Goal: Task Accomplishment & Management: Manage account settings

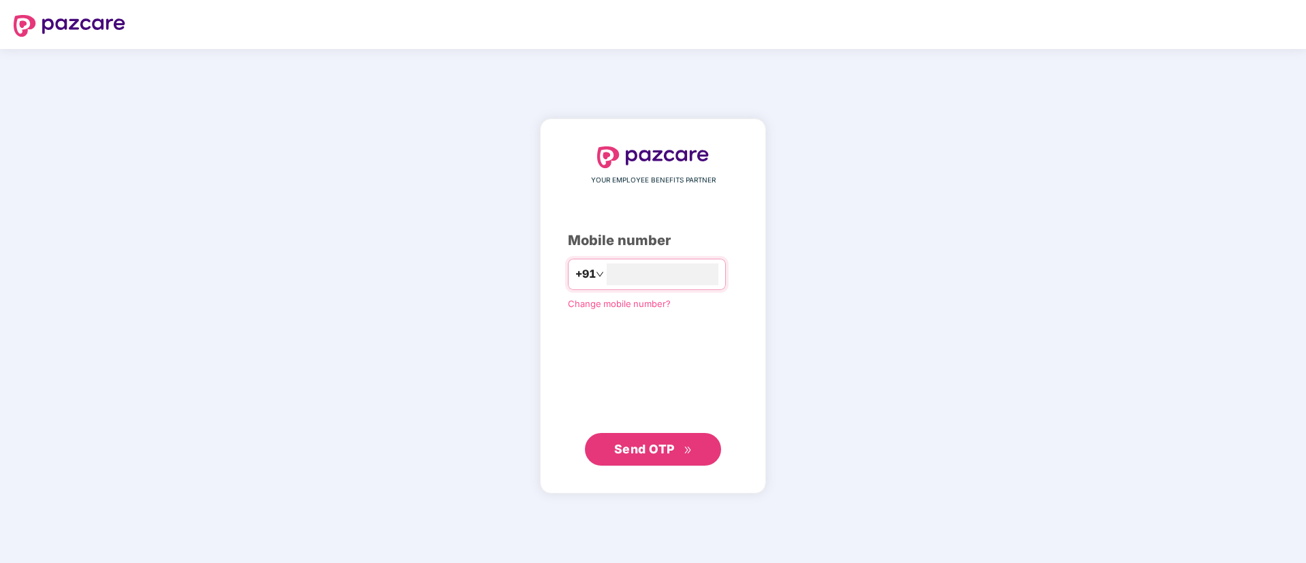
type input "**********"
click at [635, 445] on span "Send OTP" at bounding box center [644, 449] width 61 height 14
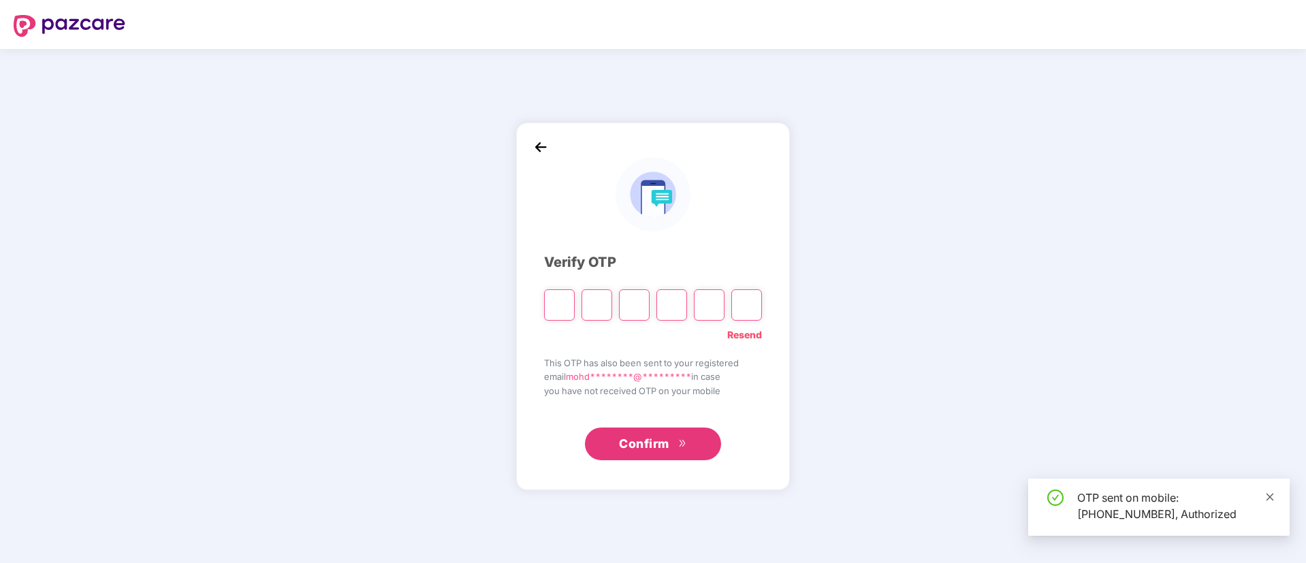
click at [1270, 496] on icon "close" at bounding box center [1270, 497] width 10 height 10
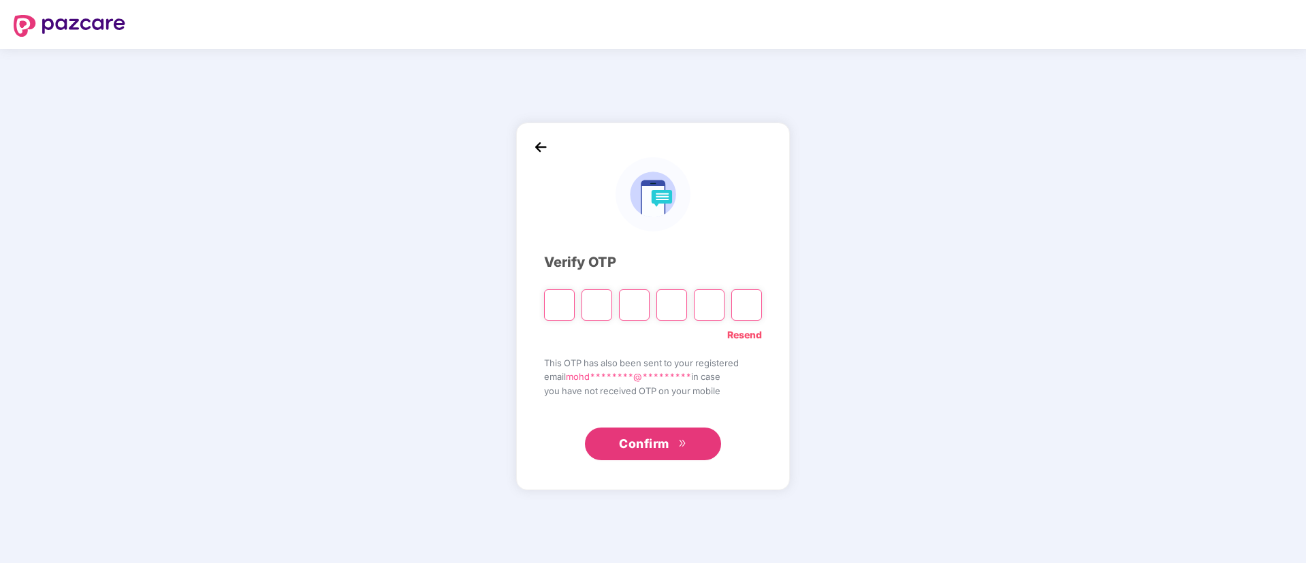
click at [554, 309] on input "Please enter verification code. Digit 1" at bounding box center [559, 304] width 31 height 31
type input "*"
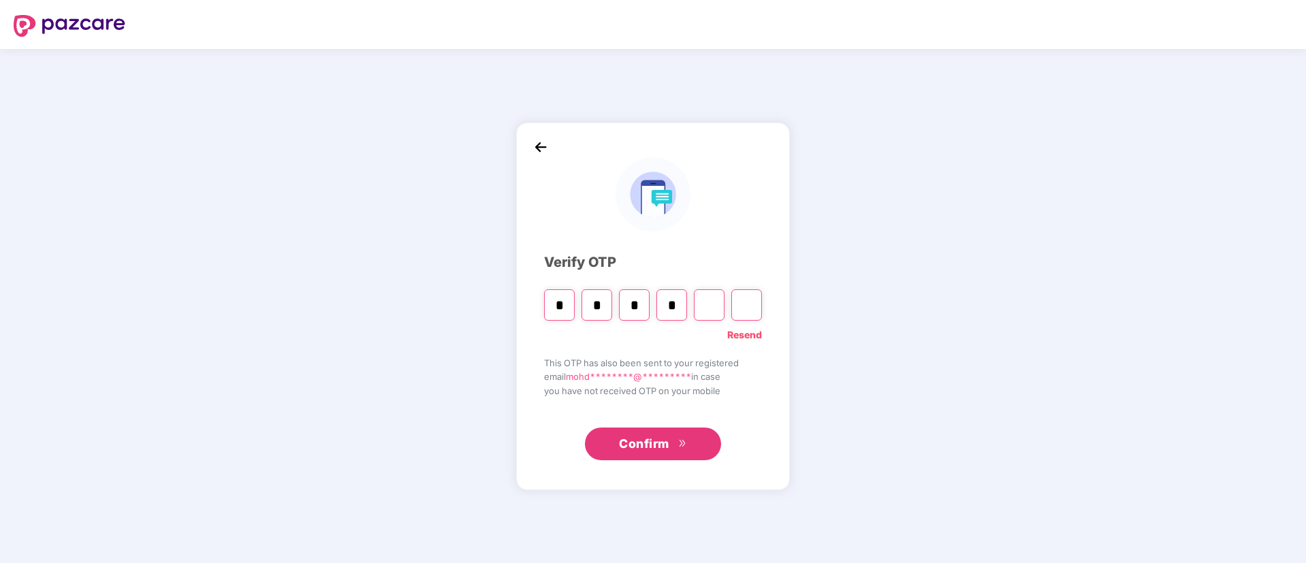
type input "*"
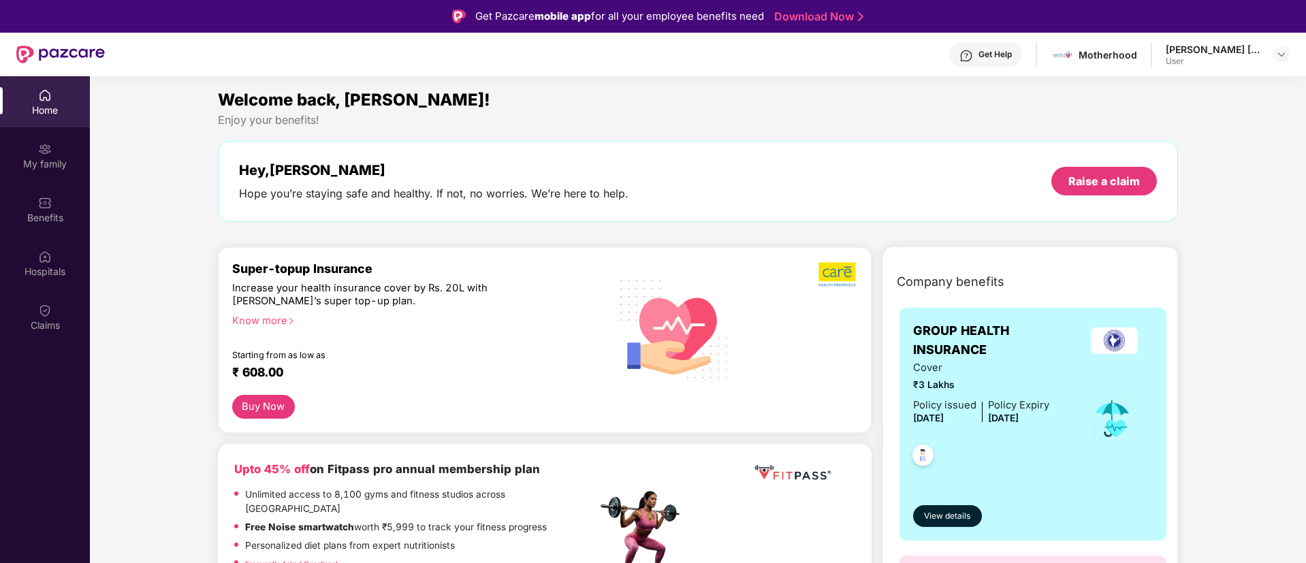
click at [1001, 61] on div "Get Help" at bounding box center [985, 54] width 73 height 25
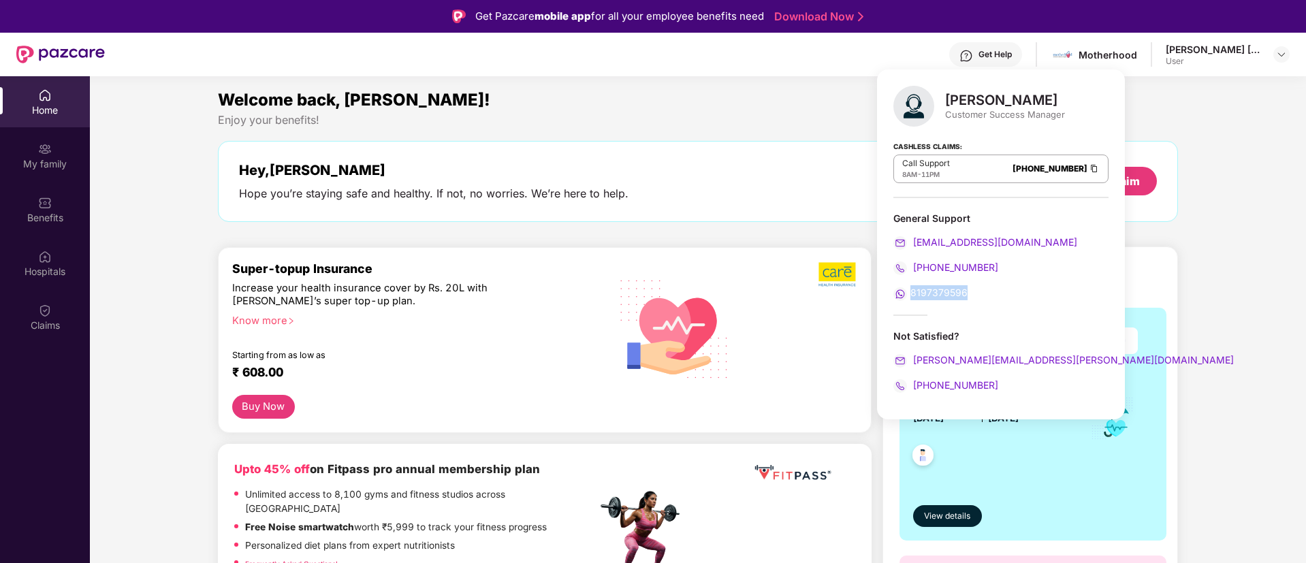
drag, startPoint x: 971, startPoint y: 294, endPoint x: 913, endPoint y: 296, distance: 57.9
click at [913, 296] on div "8197379596" at bounding box center [1001, 292] width 215 height 15
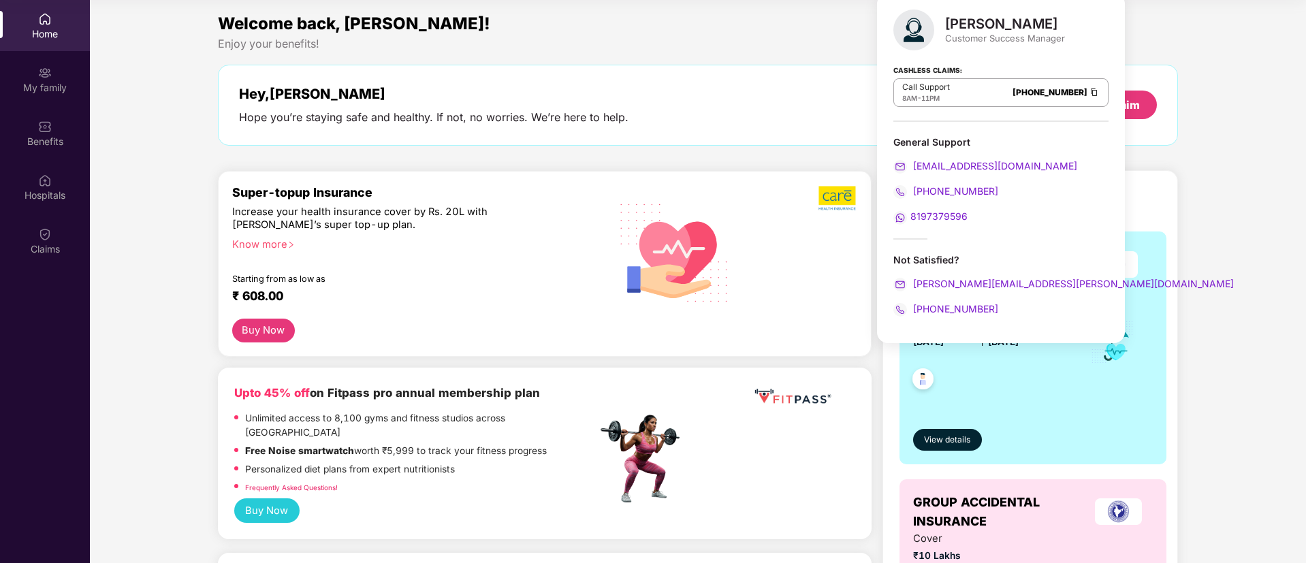
click at [1028, 304] on div "[PHONE_NUMBER]" at bounding box center [1001, 309] width 215 height 15
click at [1138, 39] on div "Enjoy your benefits!" at bounding box center [698, 44] width 961 height 14
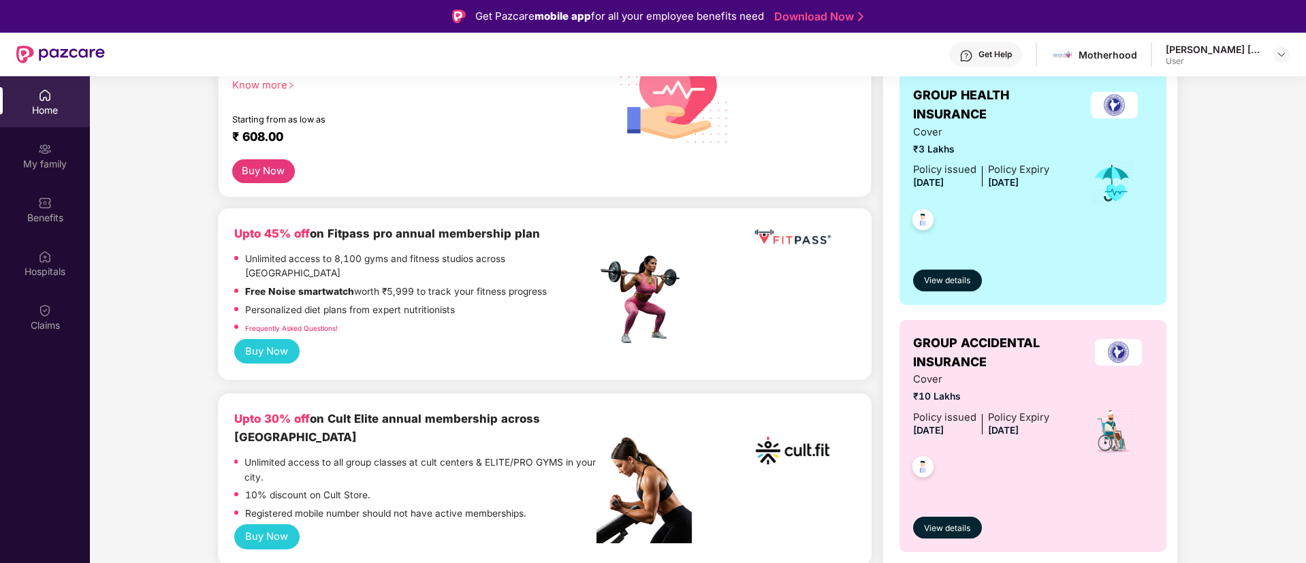
scroll to position [204, 0]
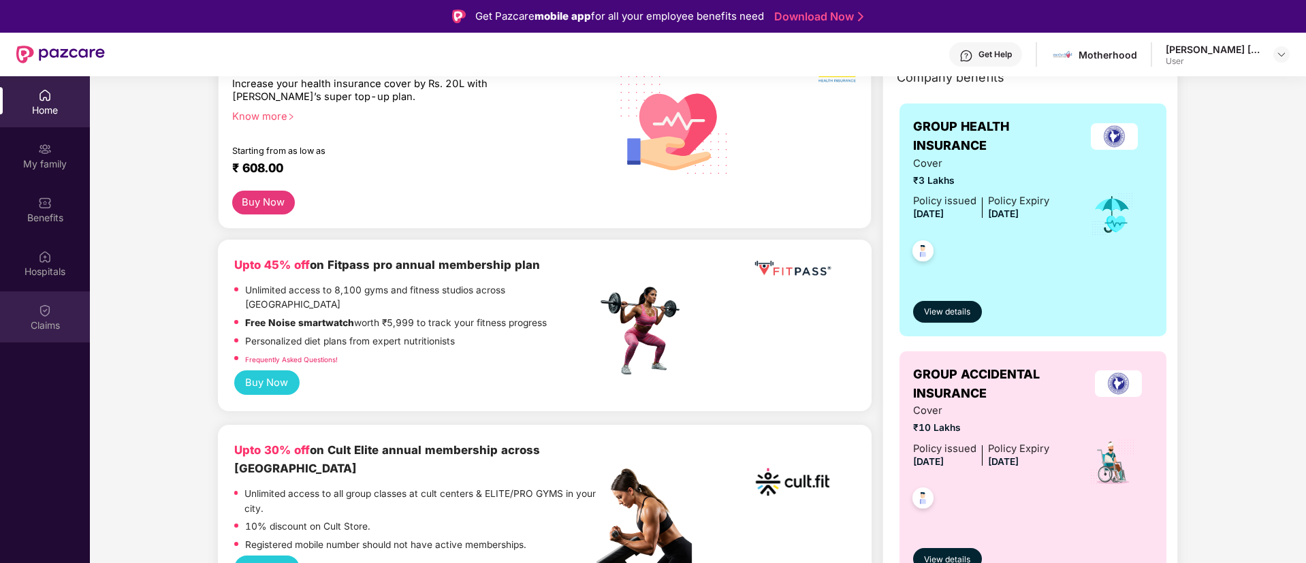
click at [54, 330] on div "Claims" at bounding box center [45, 326] width 90 height 14
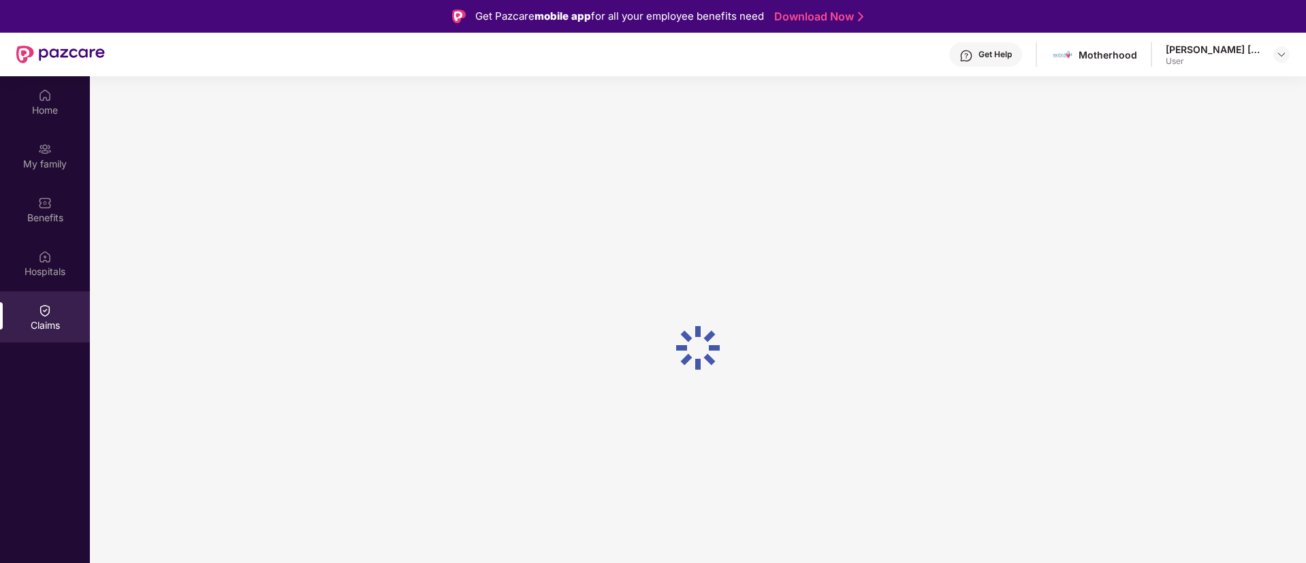
scroll to position [0, 0]
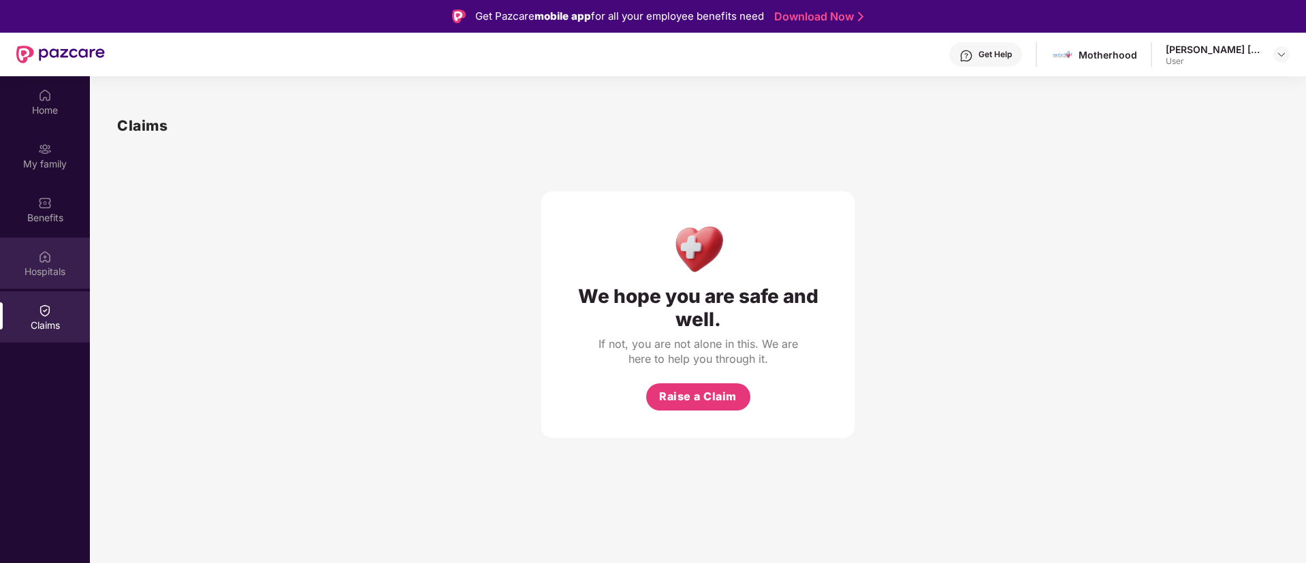
click at [63, 277] on div "Hospitals" at bounding box center [45, 272] width 90 height 14
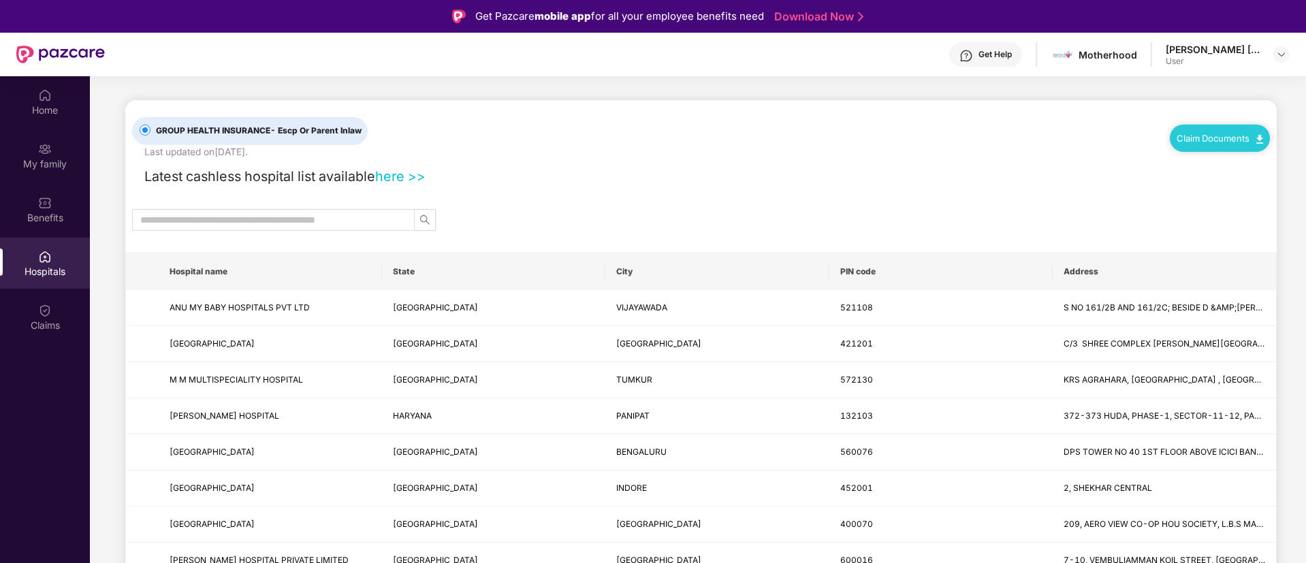
click at [1259, 140] on img at bounding box center [1260, 139] width 7 height 9
click at [25, 211] on div "Benefits" at bounding box center [45, 218] width 90 height 14
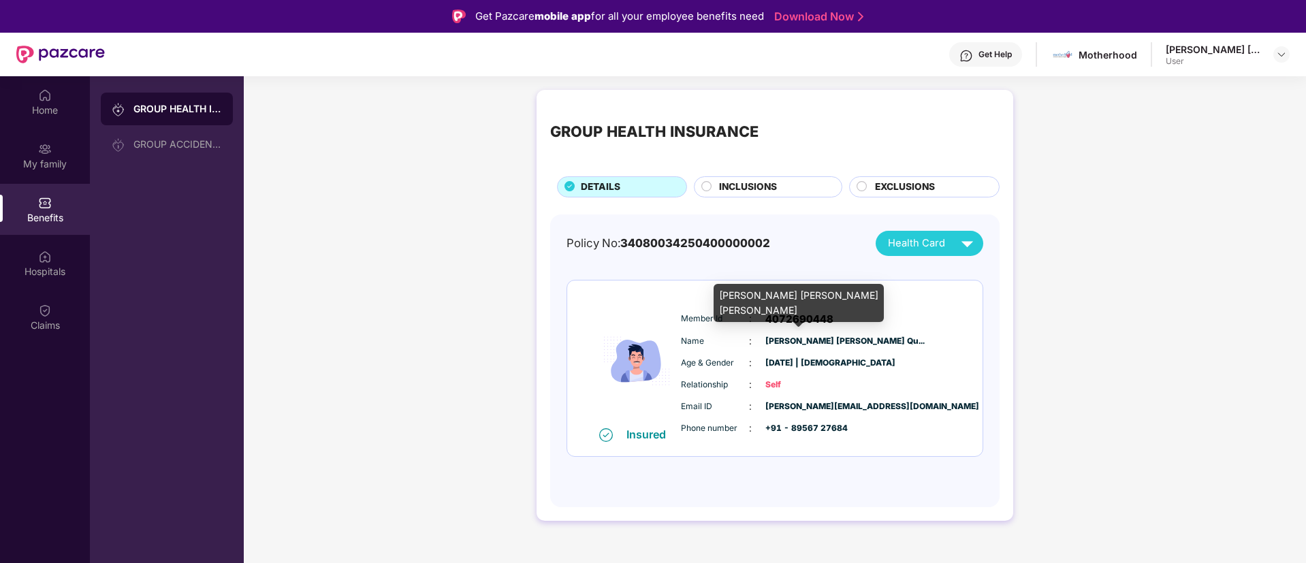
scroll to position [76, 0]
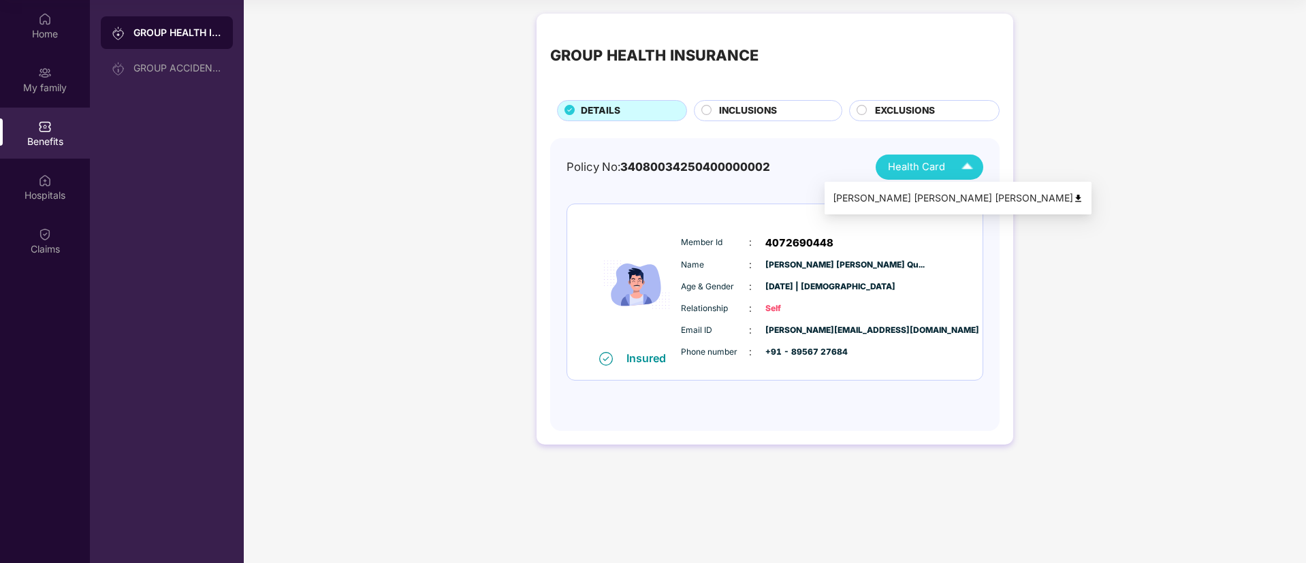
click at [971, 170] on img at bounding box center [968, 167] width 24 height 24
click at [707, 114] on circle at bounding box center [707, 110] width 10 height 10
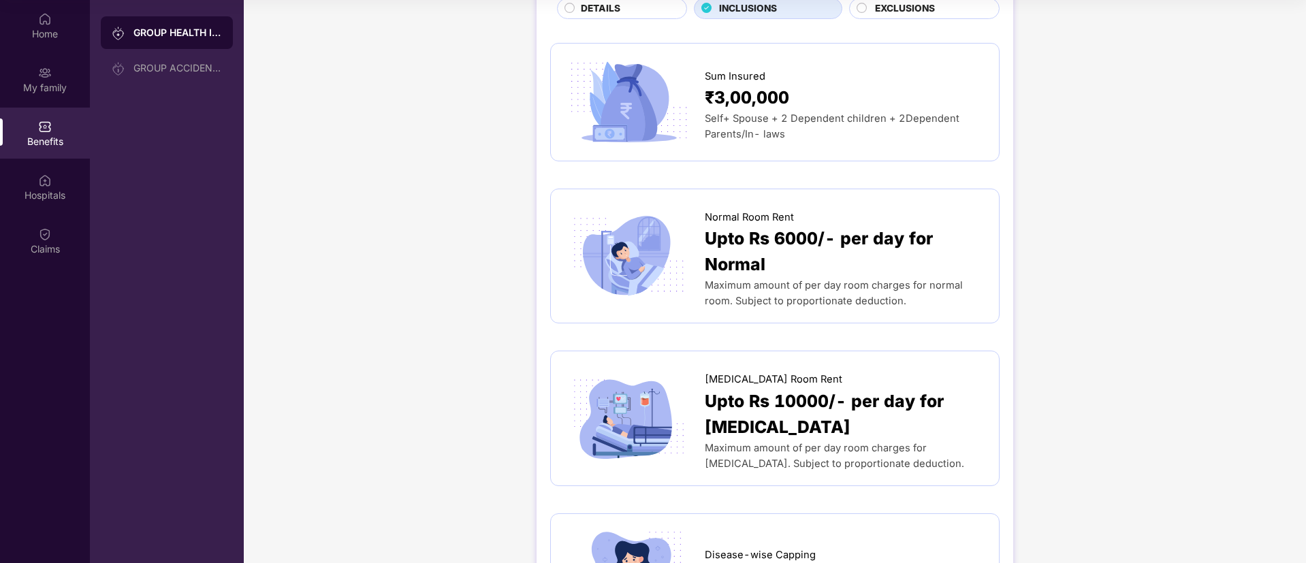
scroll to position [0, 0]
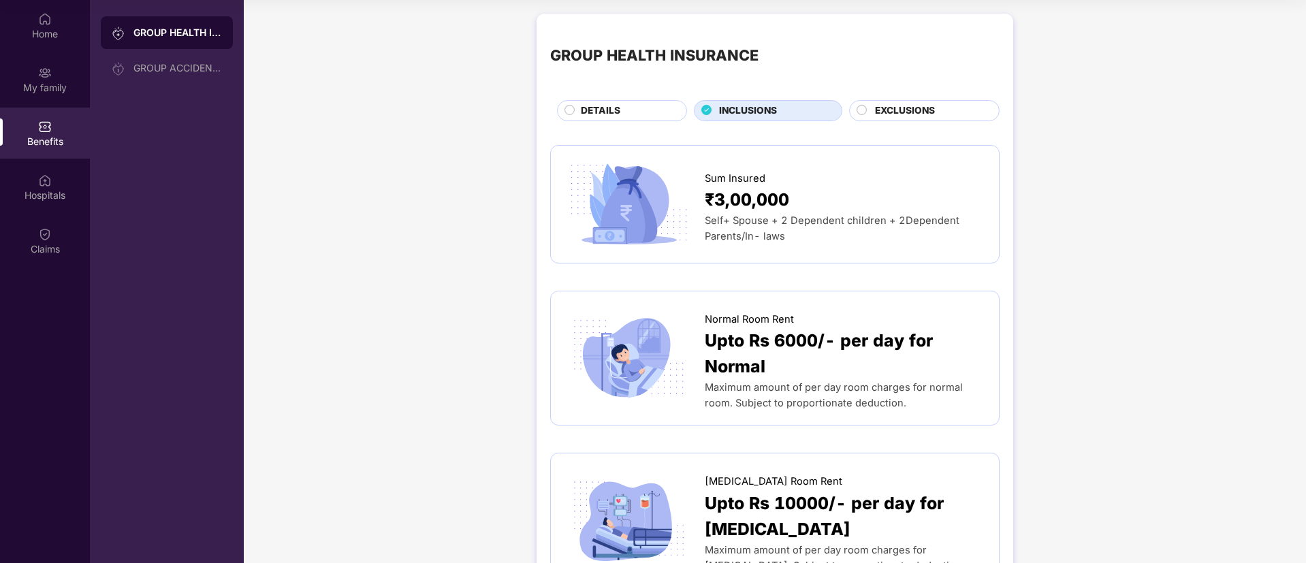
click at [889, 114] on span "EXCLUSIONS" at bounding box center [905, 111] width 60 height 15
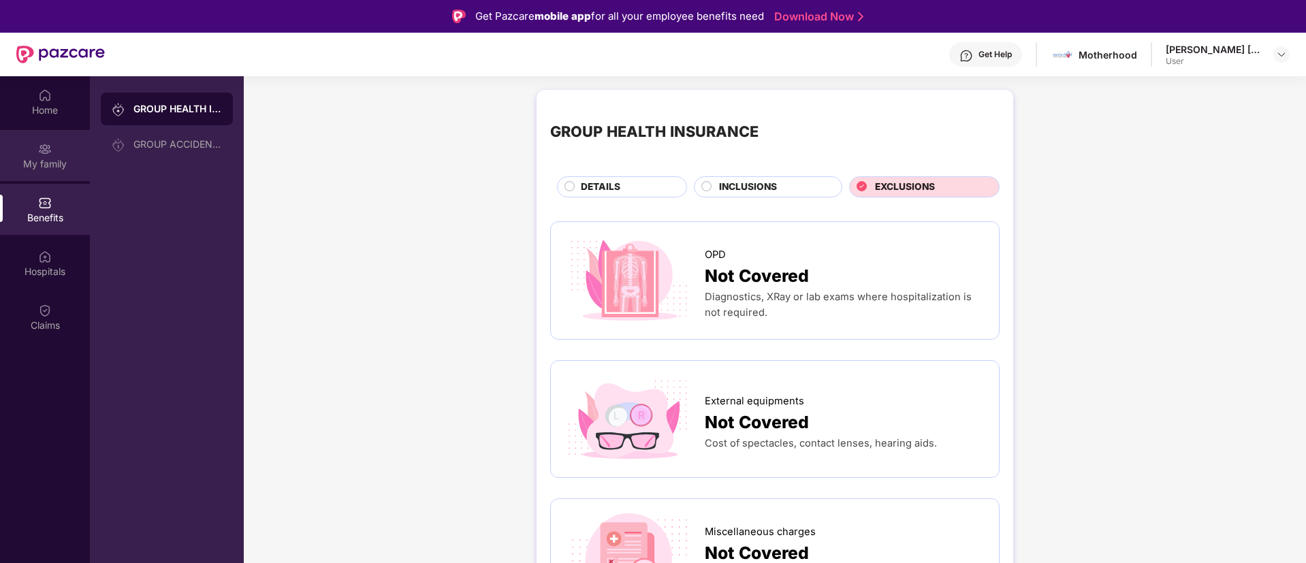
click at [28, 154] on div "My family" at bounding box center [45, 155] width 90 height 51
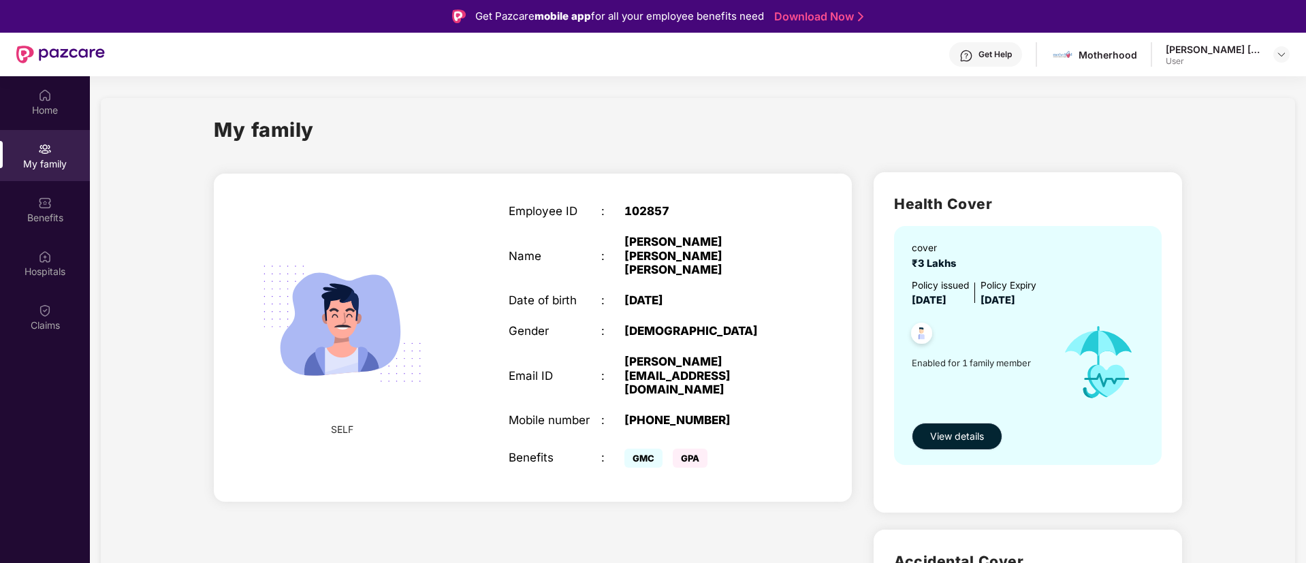
click at [939, 429] on span "View details" at bounding box center [957, 436] width 54 height 15
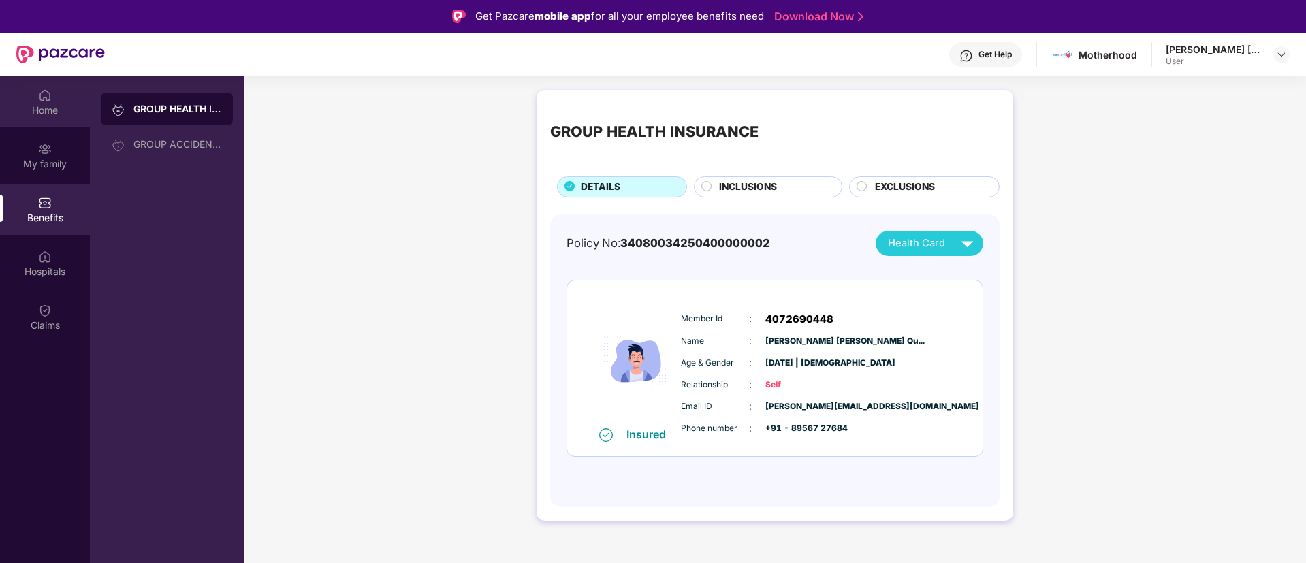
click at [33, 90] on div "Home" at bounding box center [45, 101] width 90 height 51
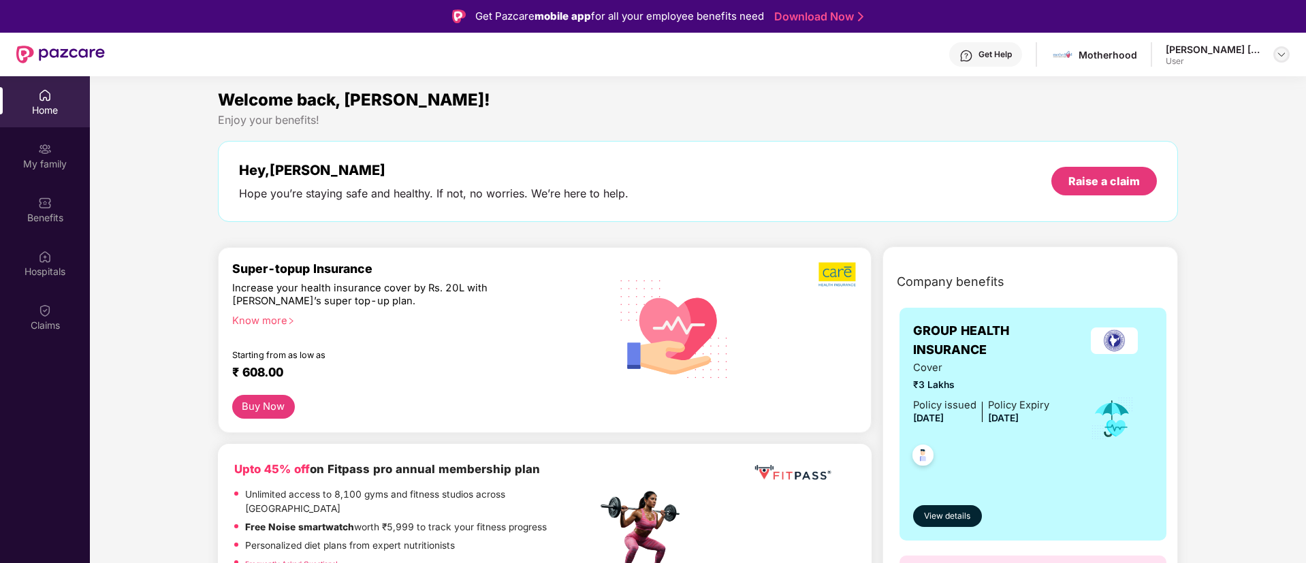
click at [1281, 57] on img at bounding box center [1281, 54] width 11 height 11
click at [1160, 81] on div "Logout" at bounding box center [1217, 87] width 177 height 27
